Goal: Transaction & Acquisition: Purchase product/service

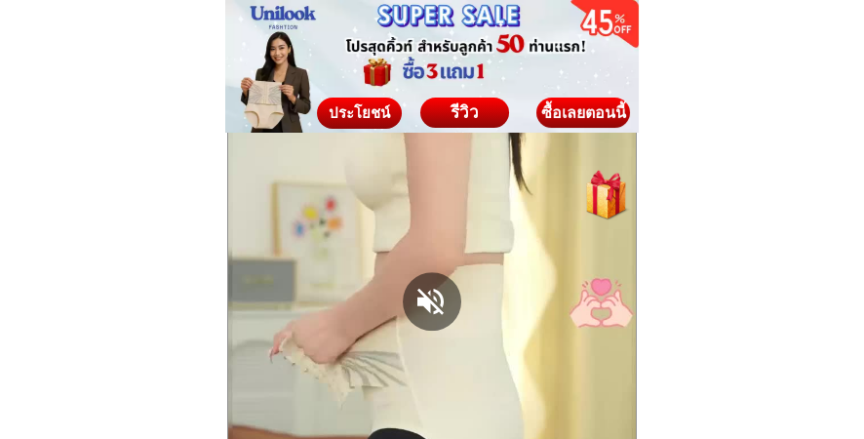
scroll to position [1851, 0]
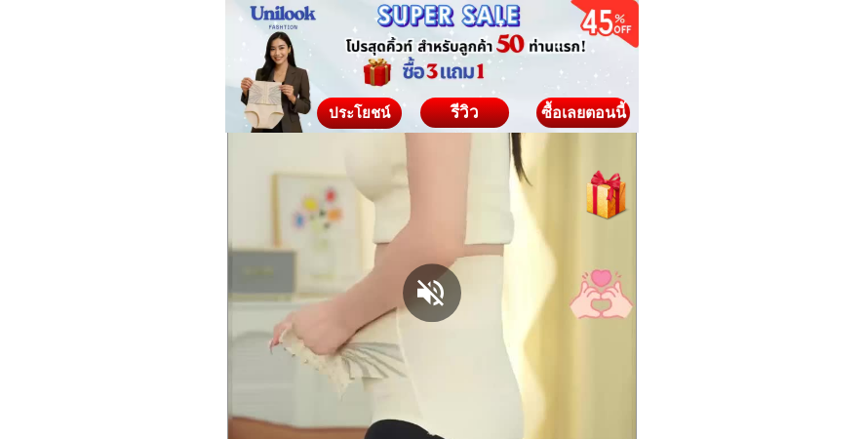
click at [424, 288] on div at bounding box center [432, 292] width 58 height 58
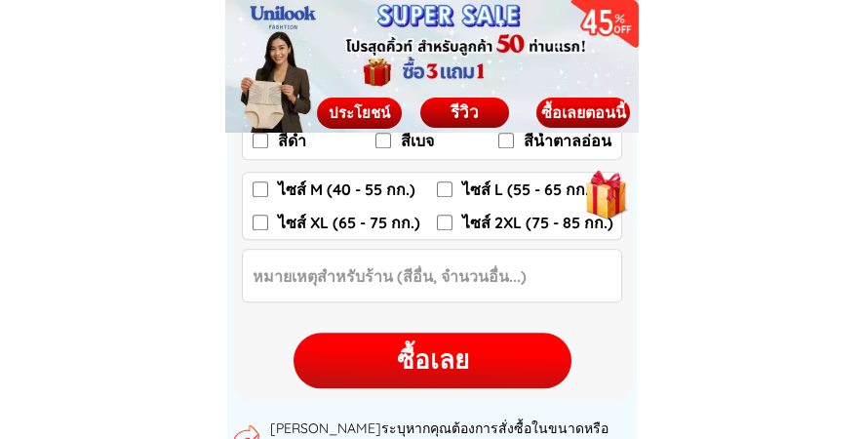
scroll to position [3021, 0]
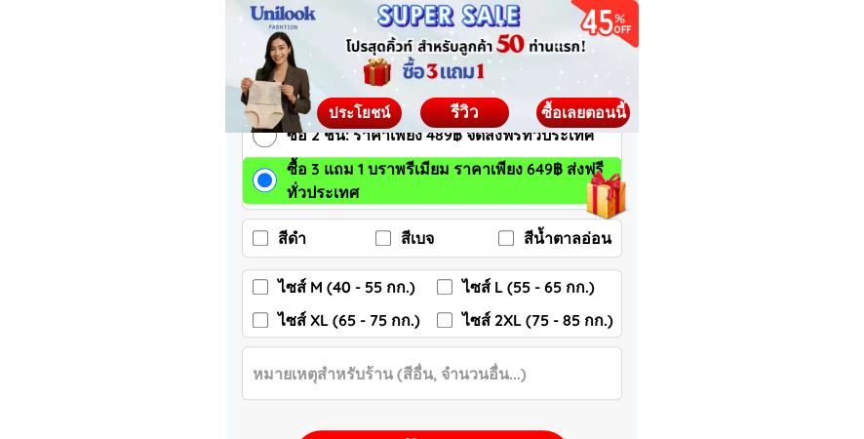
click at [256, 284] on input "ไซส์ M (40 - 55 กก.)" at bounding box center [260, 287] width 16 height 16
checkbox input "true"
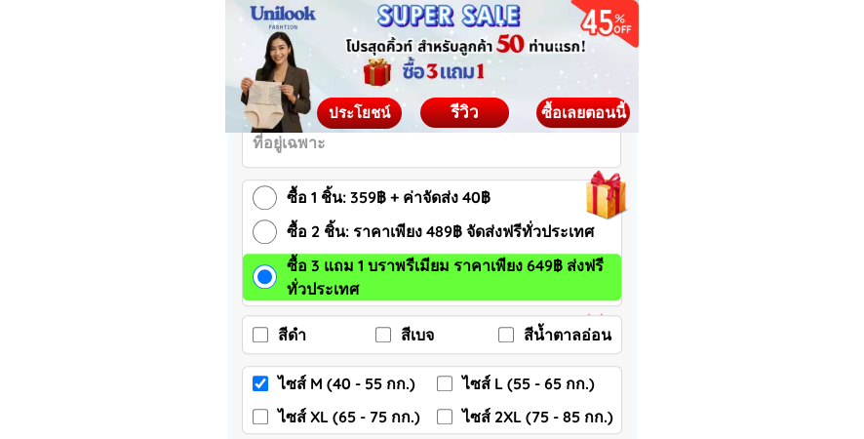
click at [258, 223] on input "ซื้อ 2 ชิ้น: ราคาเพียง 489฿ จัดส่งฟรีทั่วประเทศ" at bounding box center [264, 231] width 24 height 24
radio input "true"
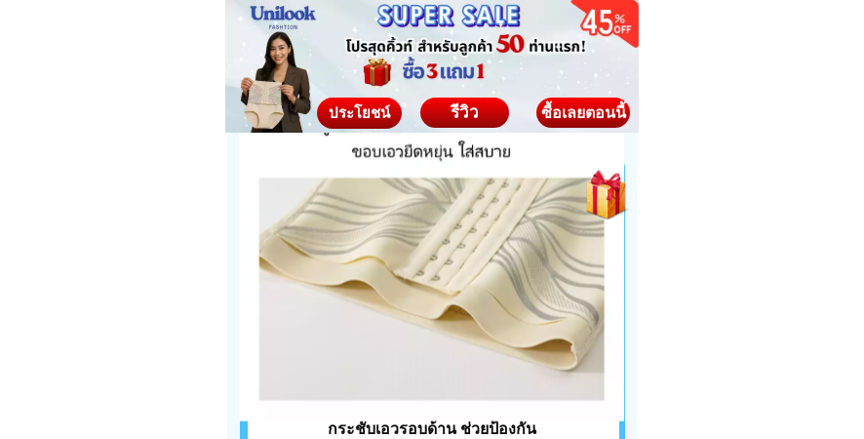
scroll to position [7309, 0]
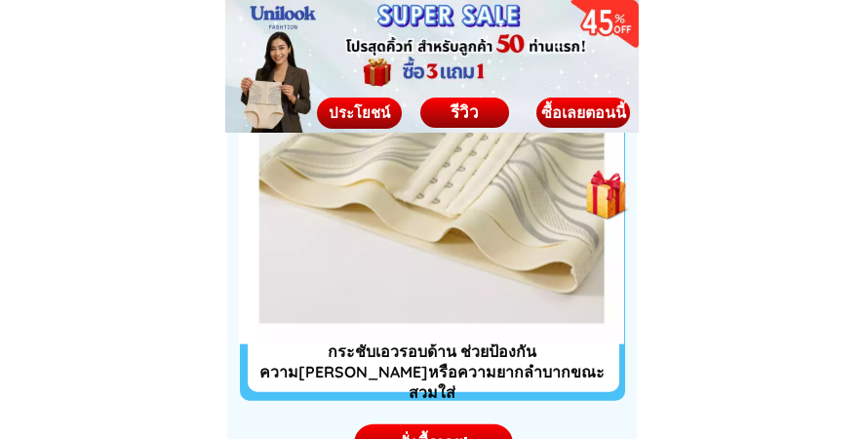
click at [472, 107] on div "รีวิว" at bounding box center [464, 111] width 89 height 25
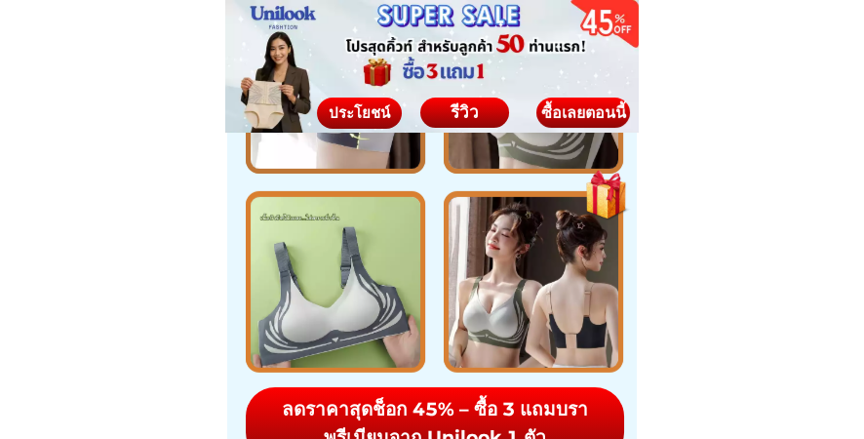
scroll to position [9774, 0]
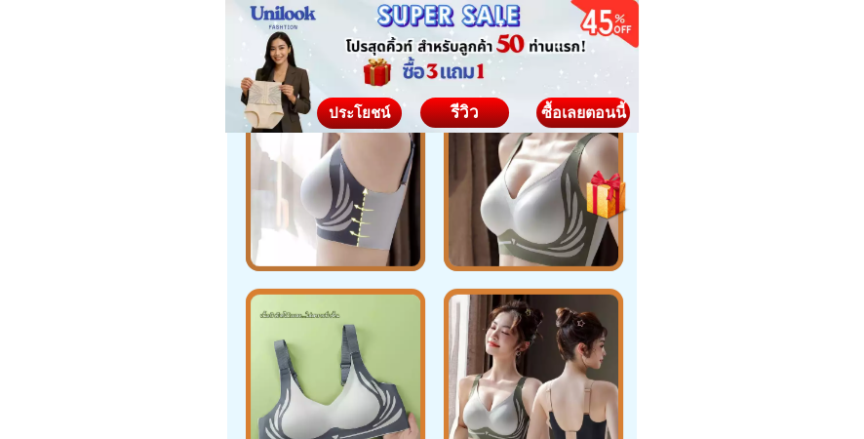
click at [372, 352] on div at bounding box center [335, 379] width 171 height 171
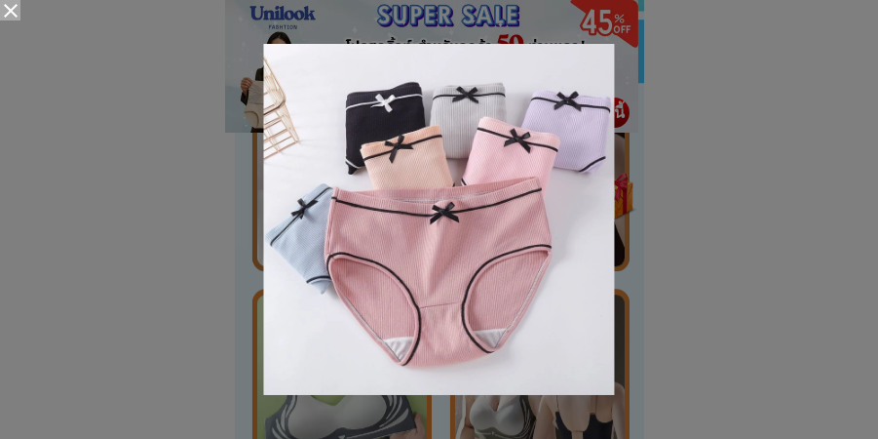
click at [673, 255] on div at bounding box center [439, 219] width 703 height 351
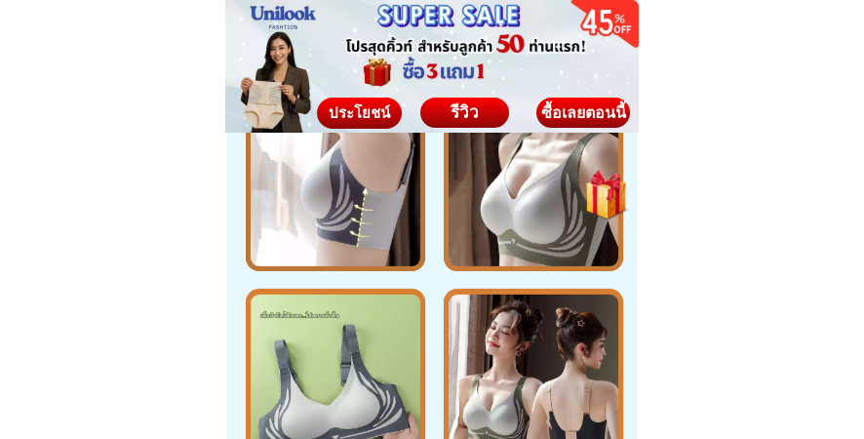
click at [566, 349] on div at bounding box center [533, 379] width 171 height 171
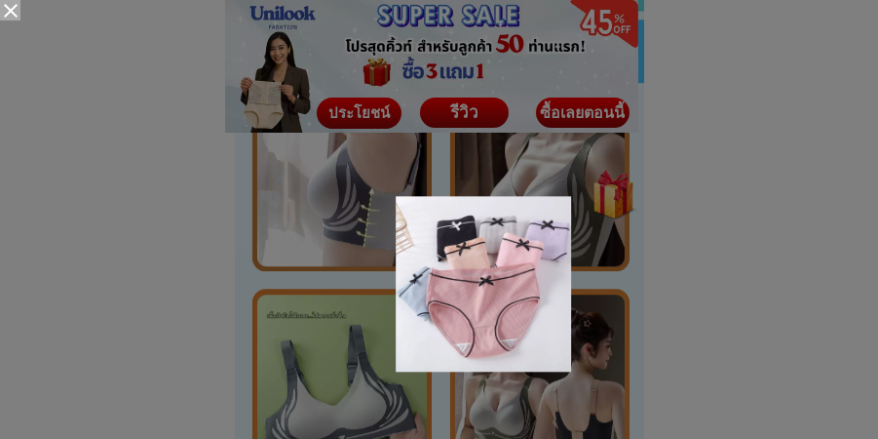
click at [528, 399] on div at bounding box center [439, 219] width 878 height 439
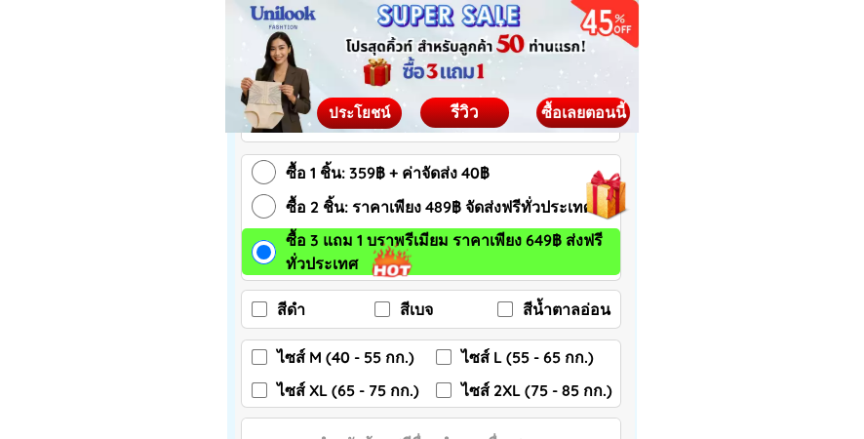
scroll to position [10359, 0]
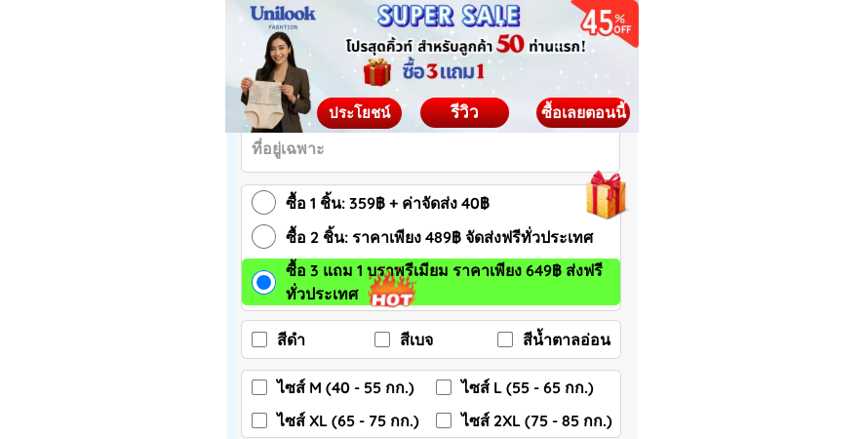
click at [264, 234] on input "ซื้อ 2 ชิ้น: ราคาเพียง 489฿ จัดส่งฟรีทั่วประเทศ" at bounding box center [263, 236] width 24 height 24
radio input "true"
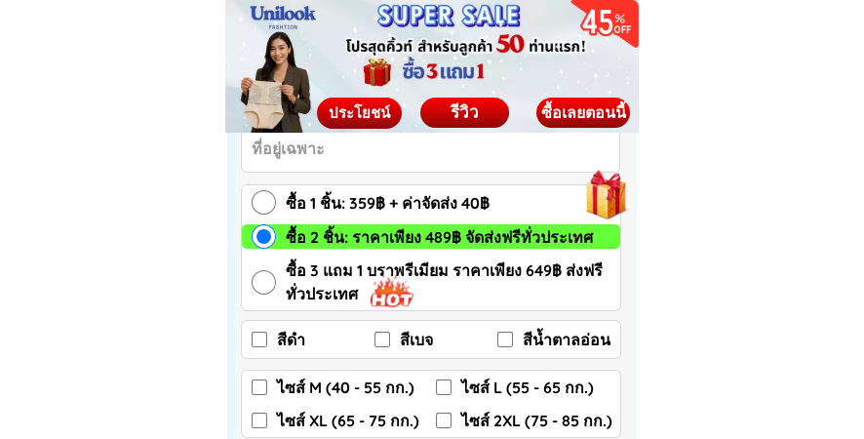
click at [382, 338] on input "สีเบจ" at bounding box center [382, 339] width 16 height 16
checkbox input "true"
click at [502, 335] on input "สีน้ำตาลอ่อน" at bounding box center [505, 339] width 16 height 16
checkbox input "true"
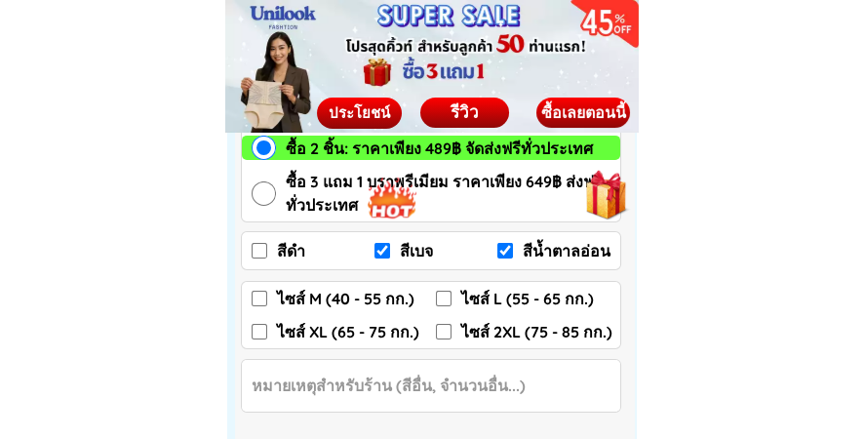
scroll to position [10456, 0]
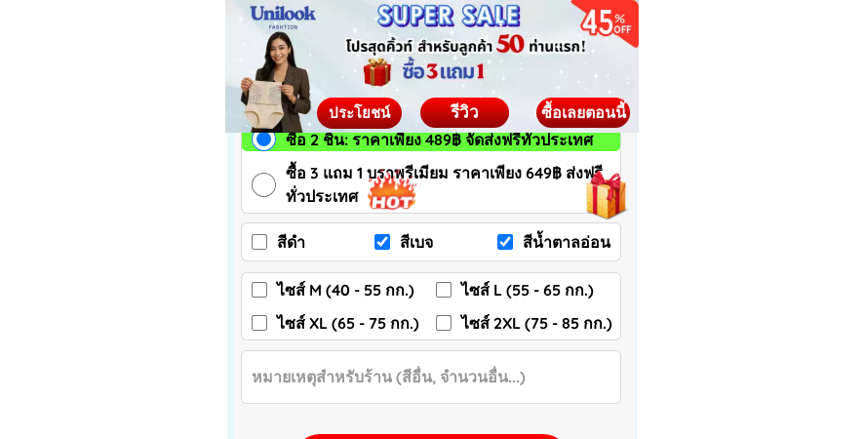
click at [257, 284] on input "ไซส์ M (40 - 55 กก.)" at bounding box center [259, 290] width 16 height 16
checkbox input "true"
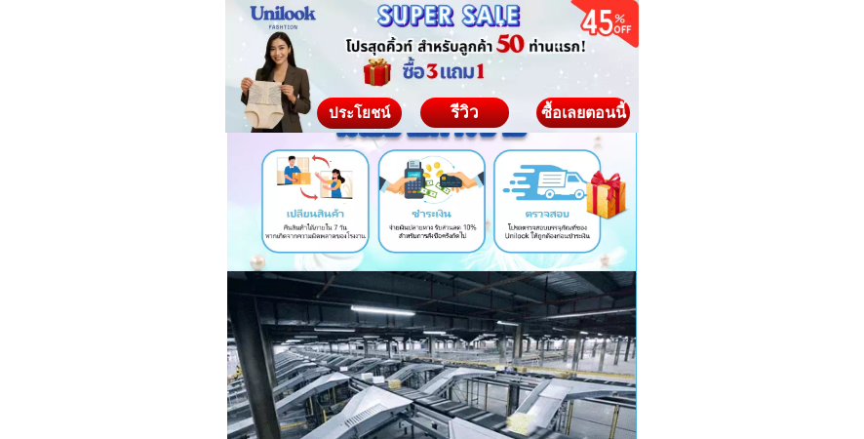
scroll to position [10526, 0]
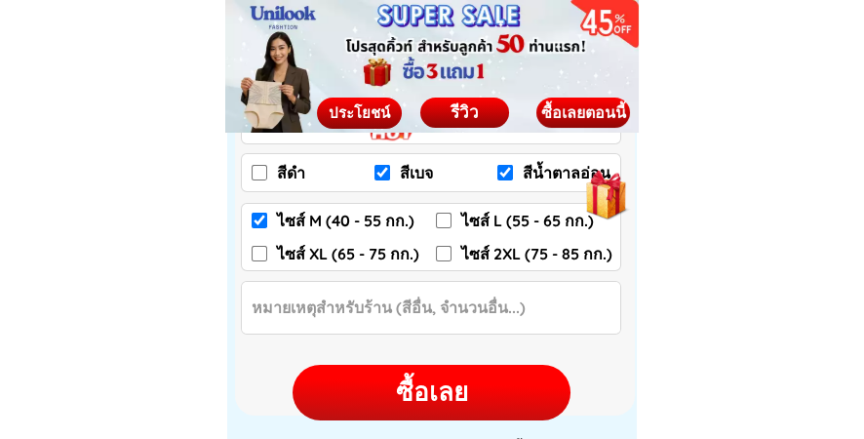
click at [420, 394] on div "ซื้อเลย" at bounding box center [431, 392] width 278 height 38
checkbox input "false"
checkbox input "true"
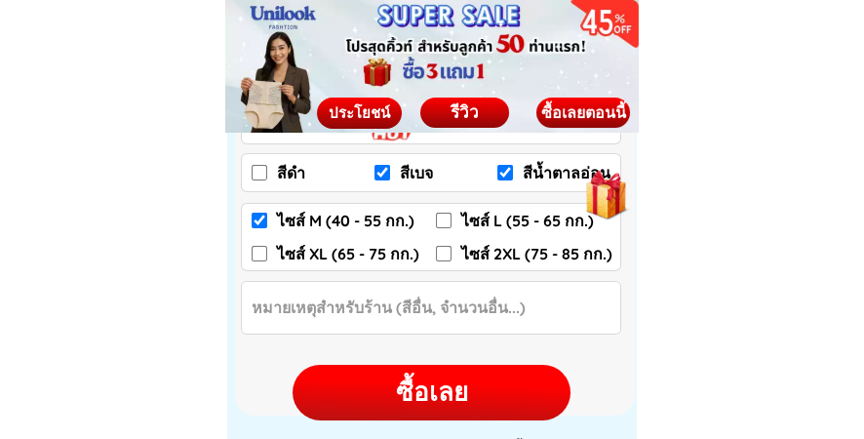
checkbox input "false"
radio input "true"
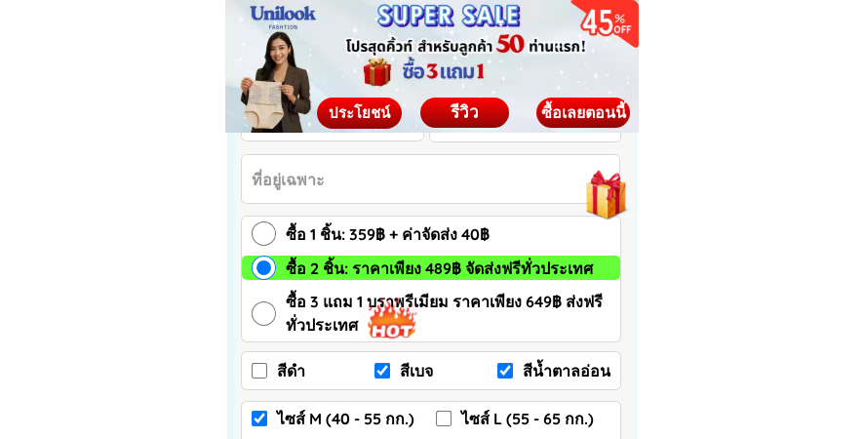
scroll to position [10319, 0]
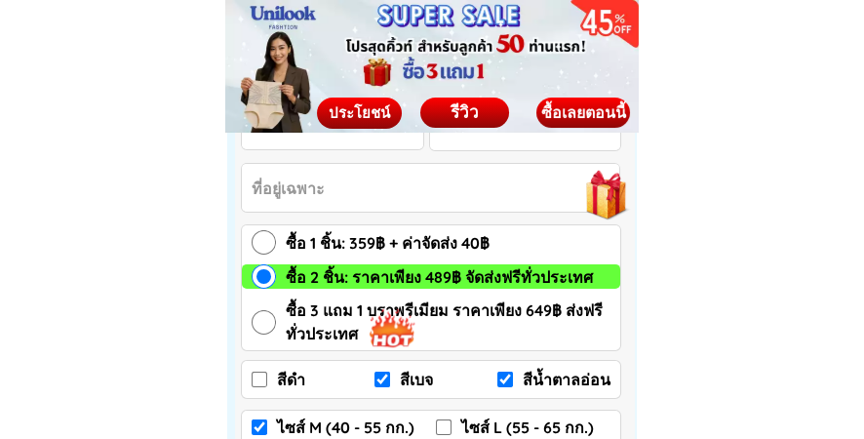
click at [505, 182] on input "Input address" at bounding box center [430, 188] width 377 height 48
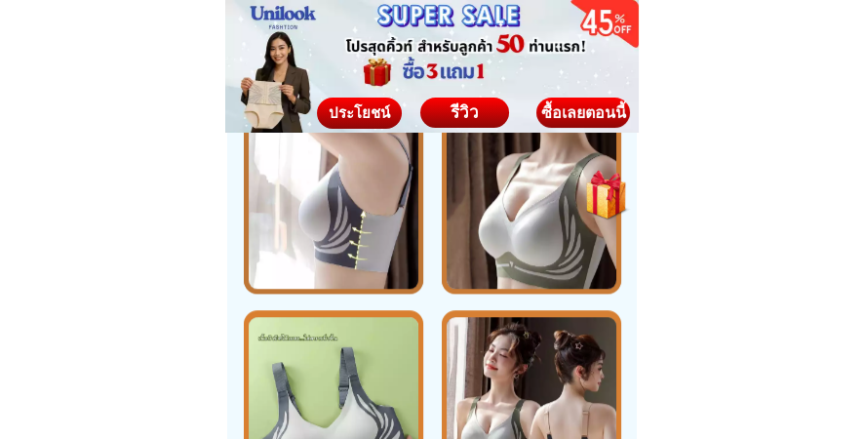
scroll to position [2339, 0]
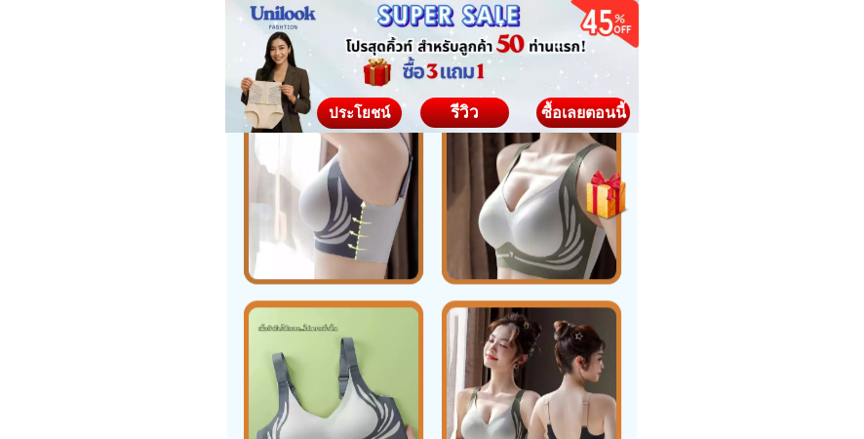
click at [339, 224] on div at bounding box center [334, 193] width 171 height 171
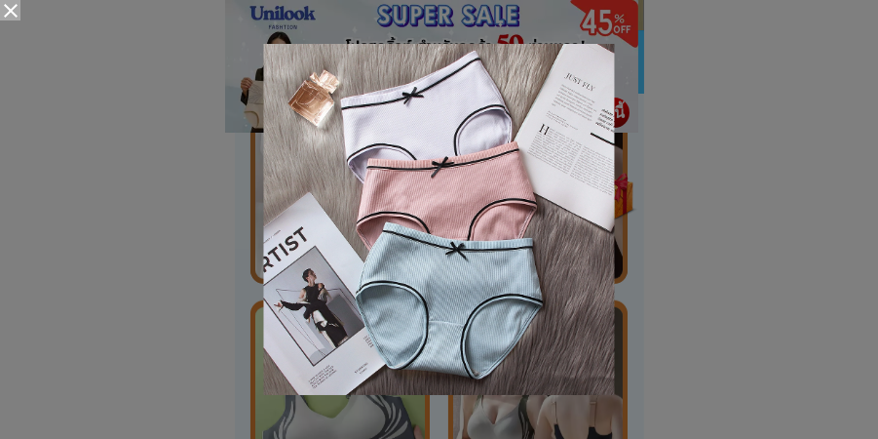
click at [13, 13] on span at bounding box center [11, 11] width 14 height 14
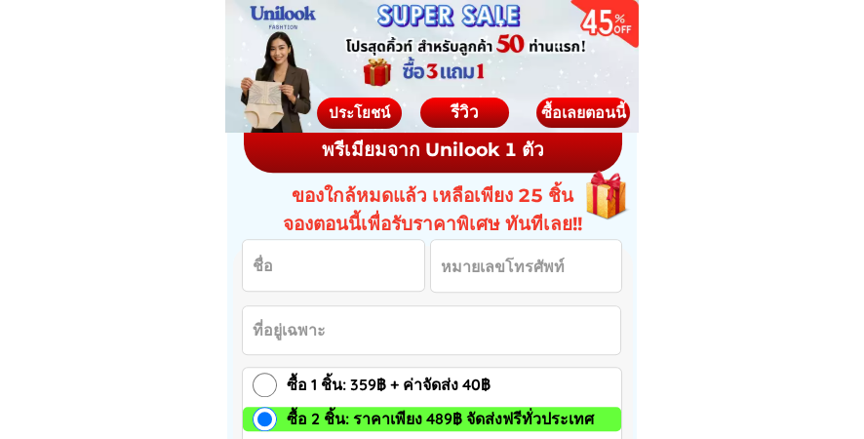
scroll to position [2728, 0]
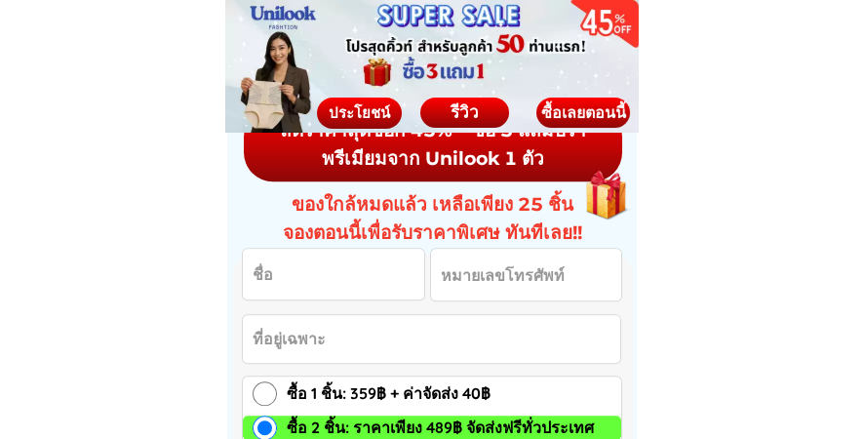
click at [290, 279] on input "Input full_name" at bounding box center [333, 274] width 181 height 51
type input "[PERSON_NAME]"
click at [519, 266] on input "Input phone_number" at bounding box center [526, 275] width 190 height 52
click at [336, 330] on input "Input address" at bounding box center [431, 339] width 377 height 48
click at [537, 270] on input "0959063616" at bounding box center [526, 275] width 190 height 52
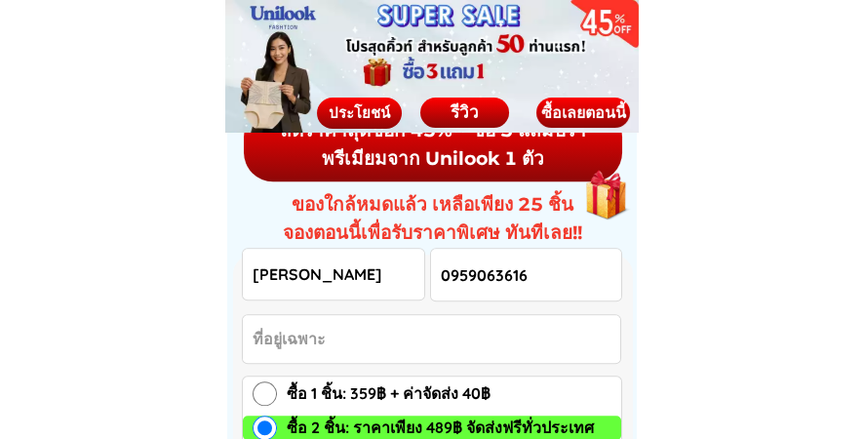
drag, startPoint x: 559, startPoint y: 269, endPoint x: 387, endPoint y: 279, distance: 172.8
drag, startPoint x: 556, startPoint y: 264, endPoint x: 371, endPoint y: 264, distance: 184.2
click at [537, 276] on input "0819069489" at bounding box center [526, 275] width 190 height 52
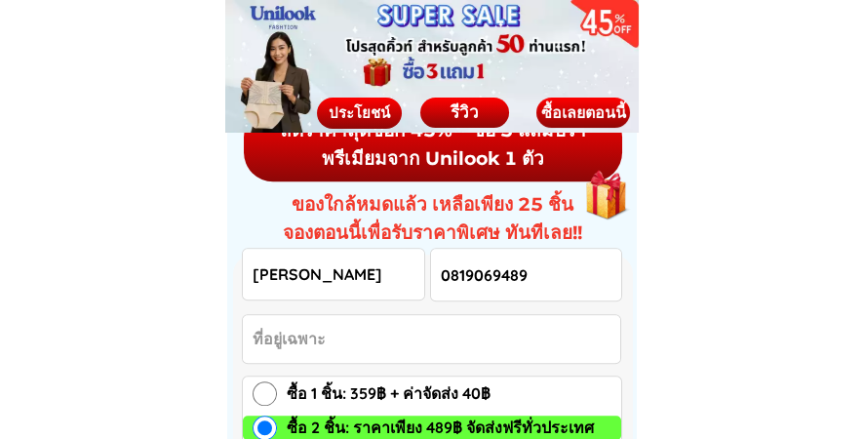
type input "0819069489"
click at [376, 334] on input "Input address" at bounding box center [431, 339] width 377 height 48
type input "ไ"
drag, startPoint x: 330, startPoint y: 277, endPoint x: 220, endPoint y: 283, distance: 110.3
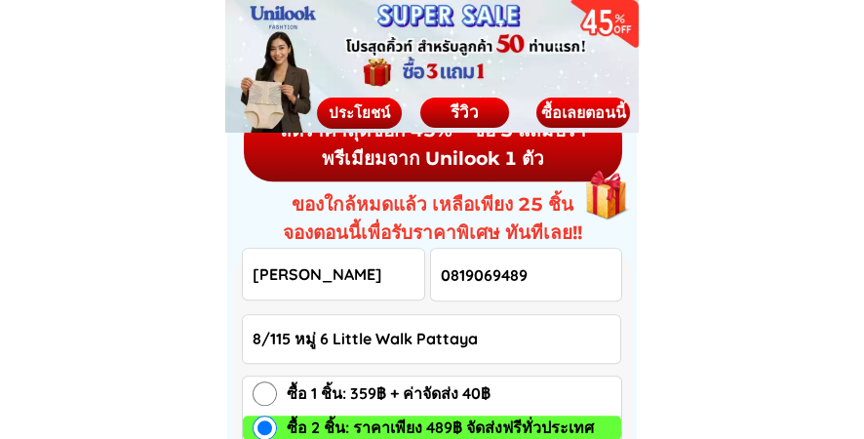
click at [529, 345] on input "8/115 หมู่ 6 Little Walk Pattaya" at bounding box center [431, 339] width 377 height 48
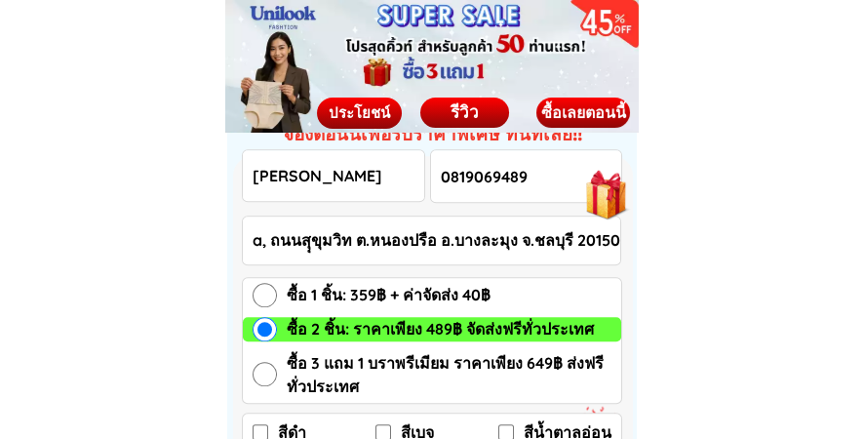
scroll to position [0, 226]
type input "8/115 หมู่ 6 Little Walk Pattaya, ถนนสุุขุมวิท ต.หนองปรือ อ.บางละมุง จ.ชลบุรี 2…"
click at [540, 174] on input "0819069489" at bounding box center [526, 176] width 190 height 52
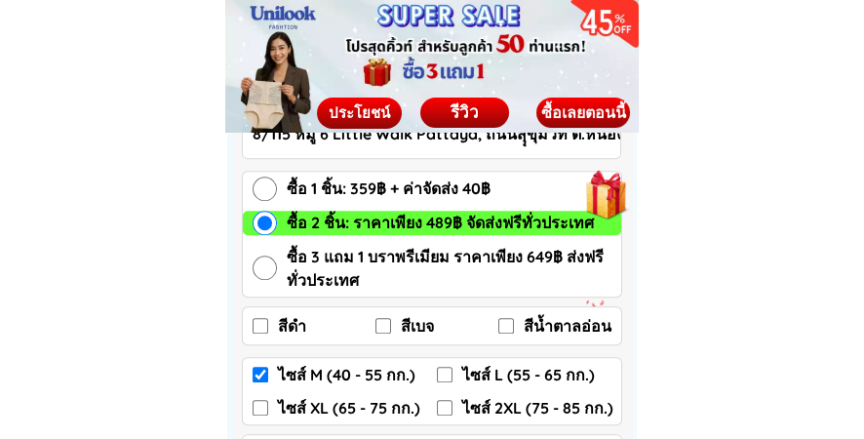
scroll to position [2924, 0]
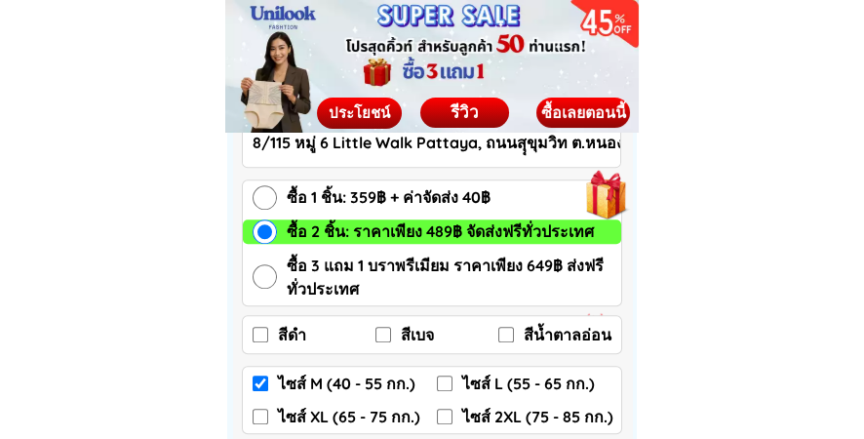
click at [383, 331] on input "สีเบจ" at bounding box center [383, 335] width 16 height 16
checkbox input "true"
click at [503, 332] on input "สีน้ำตาลอ่อน" at bounding box center [506, 335] width 16 height 16
checkbox input "true"
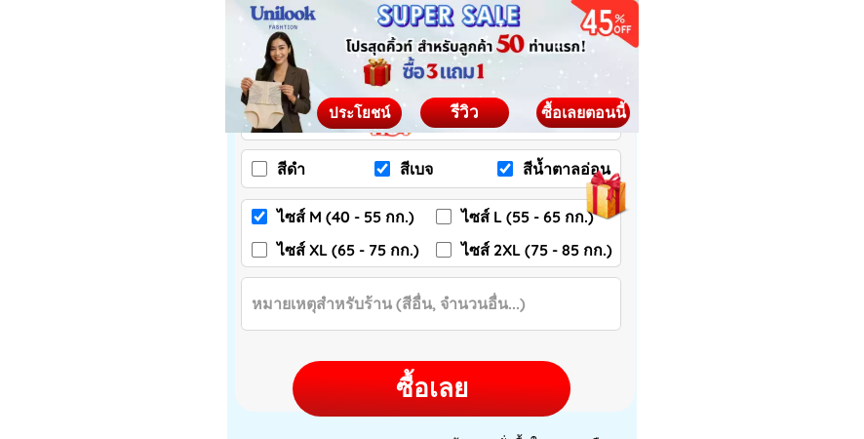
scroll to position [10526, 0]
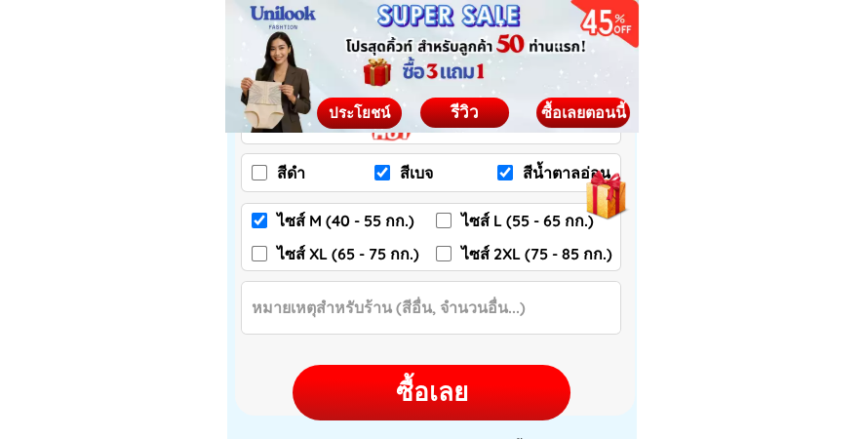
drag, startPoint x: 426, startPoint y: 385, endPoint x: 482, endPoint y: 389, distance: 56.7
click at [426, 385] on div "ซื้อเลย" at bounding box center [431, 392] width 278 height 38
checkbox input "false"
checkbox input "true"
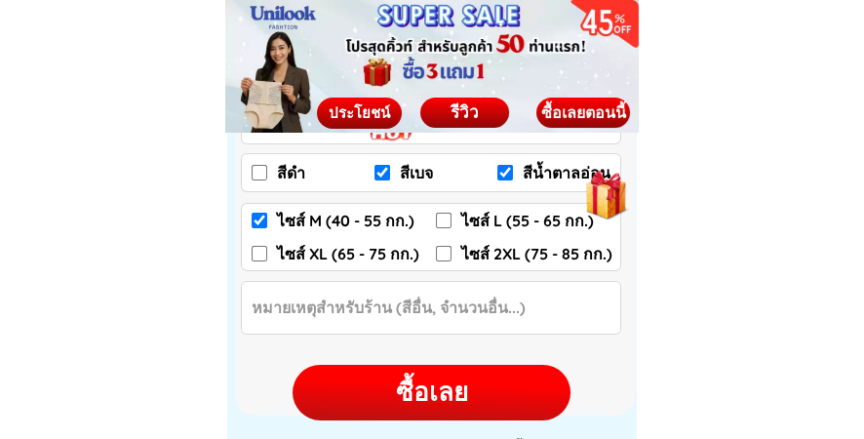
checkbox input "true"
checkbox input "false"
radio input "true"
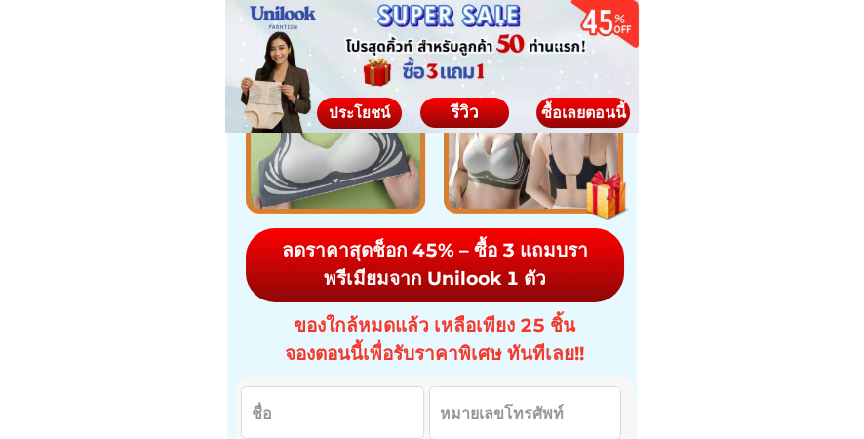
scroll to position [10038, 0]
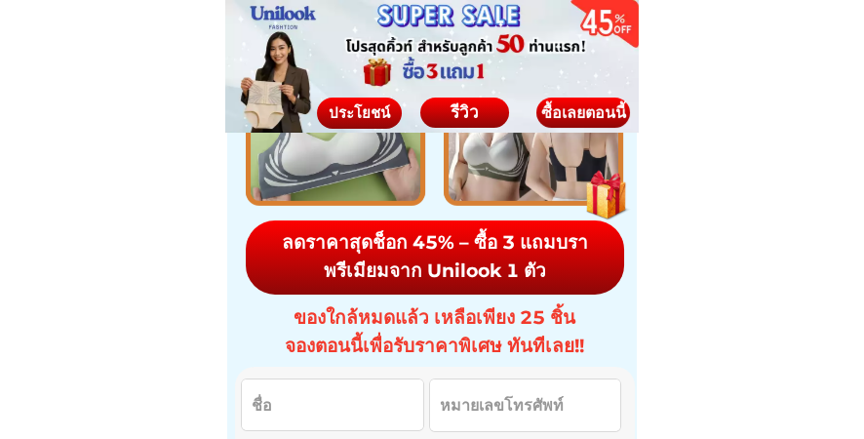
click at [331, 402] on input "Input full_name" at bounding box center [332, 404] width 181 height 51
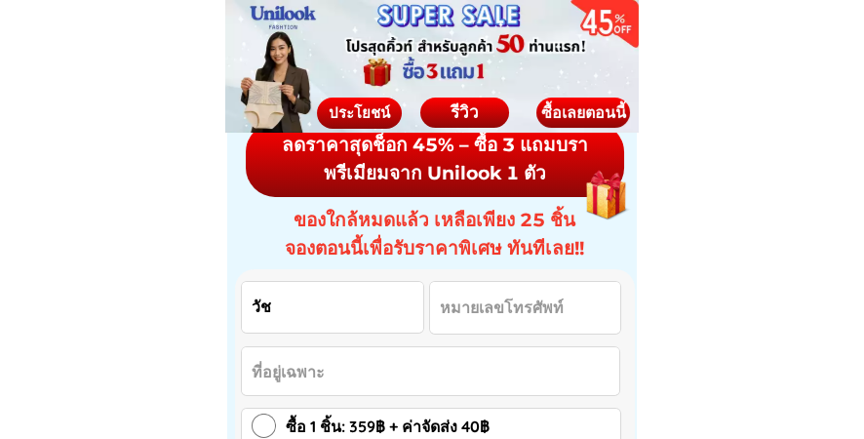
type input "[PERSON_NAME]"
click at [482, 312] on input "Input phone_number" at bounding box center [525, 308] width 190 height 52
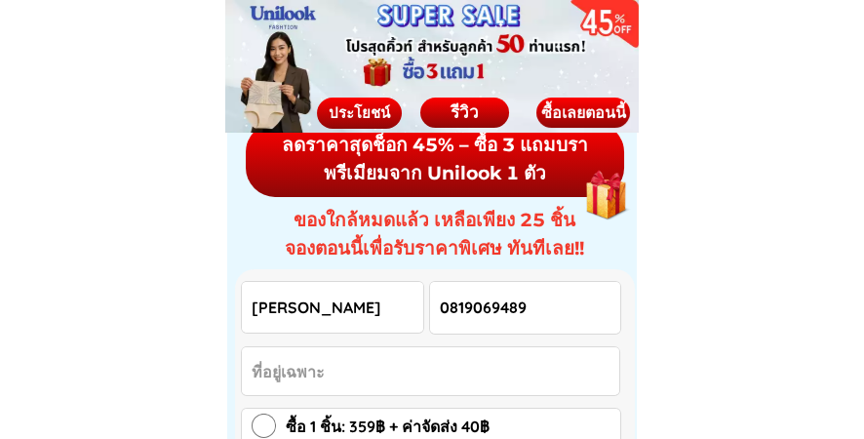
type input "0819069489"
click at [449, 347] on input "Input address" at bounding box center [430, 371] width 377 height 48
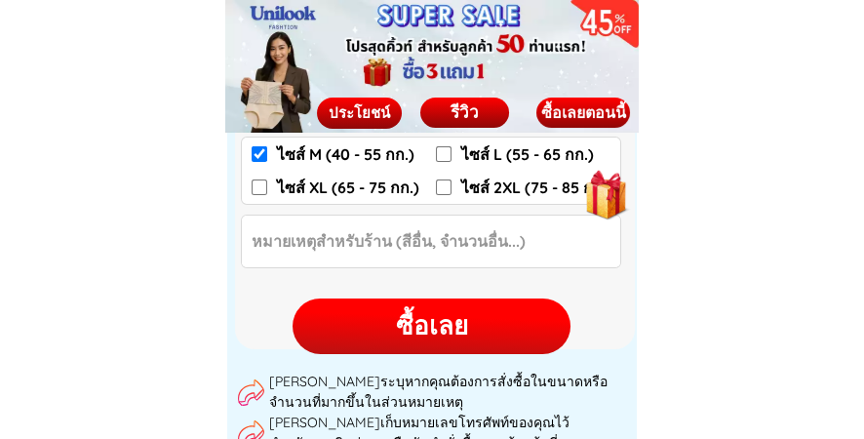
scroll to position [10623, 0]
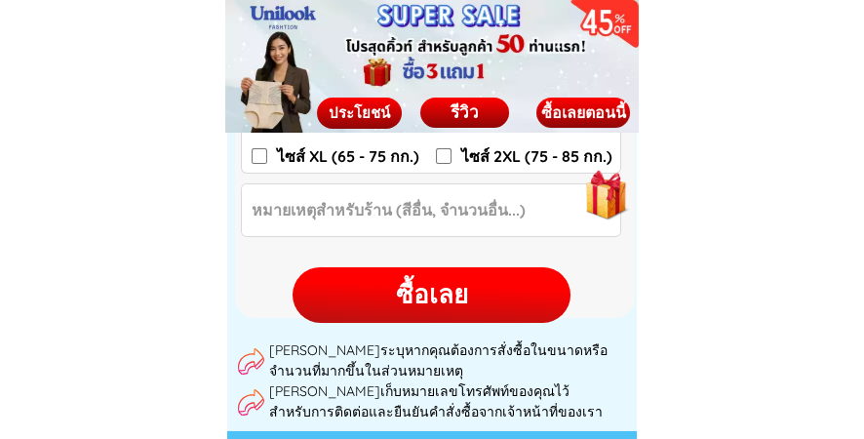
type input "8/115 Moo 6 Little Walk Pattaya ถุนนสุขุมวิท ต.หนองปรือ อ.บางละมุง จ.ชลบุรี 201…"
click at [383, 297] on div "ซื้อเลย" at bounding box center [431, 295] width 278 height 38
checkbox input "false"
checkbox input "true"
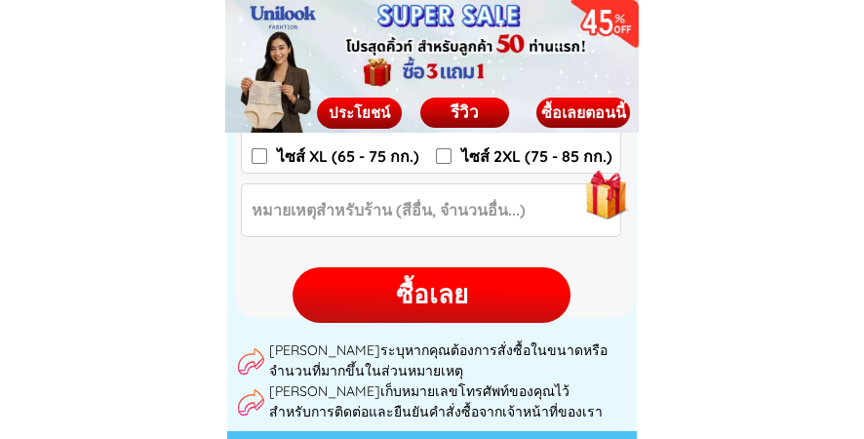
checkbox input "true"
checkbox input "false"
radio input "true"
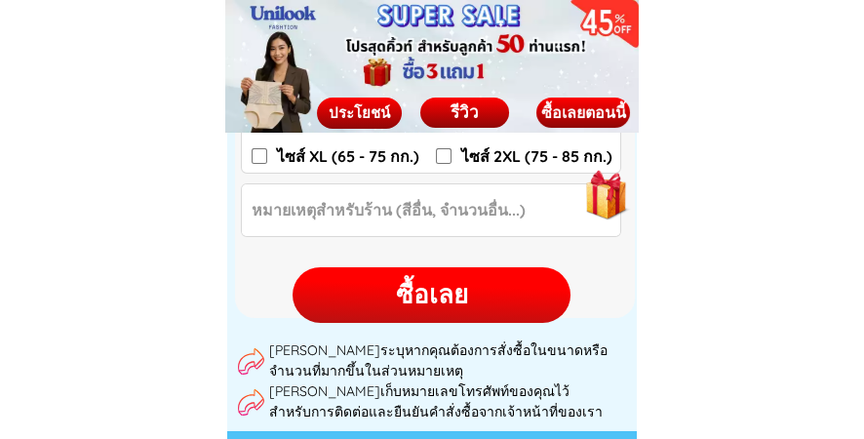
scroll to position [0, 0]
radio input "true"
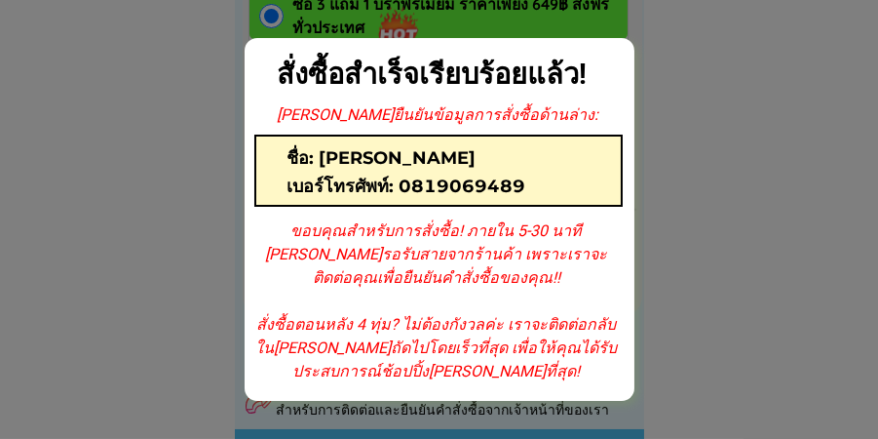
click at [799, 140] on div at bounding box center [439, 219] width 878 height 439
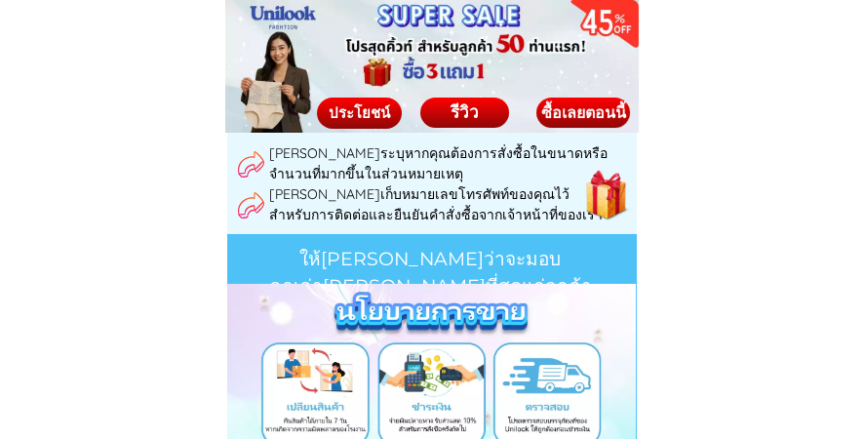
scroll to position [10526, 0]
